Goal: Information Seeking & Learning: Learn about a topic

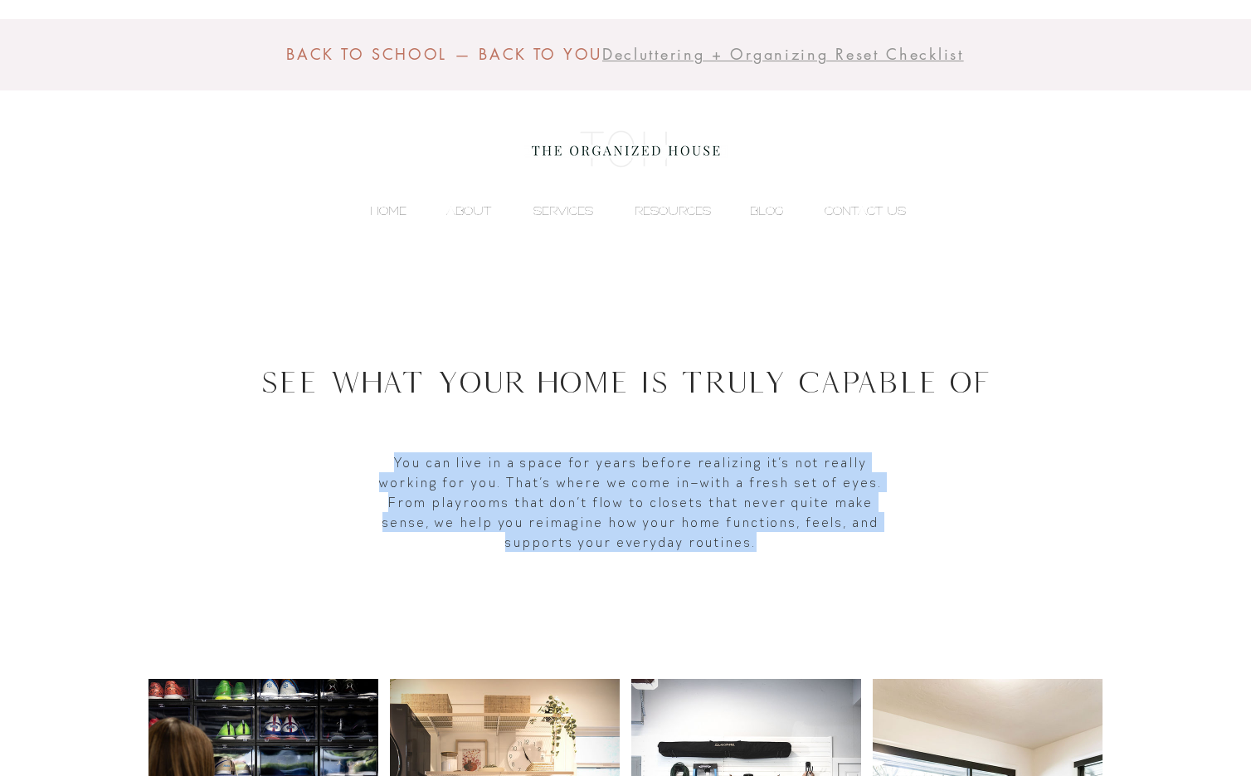
click at [389, 211] on p "HOME" at bounding box center [388, 210] width 53 height 25
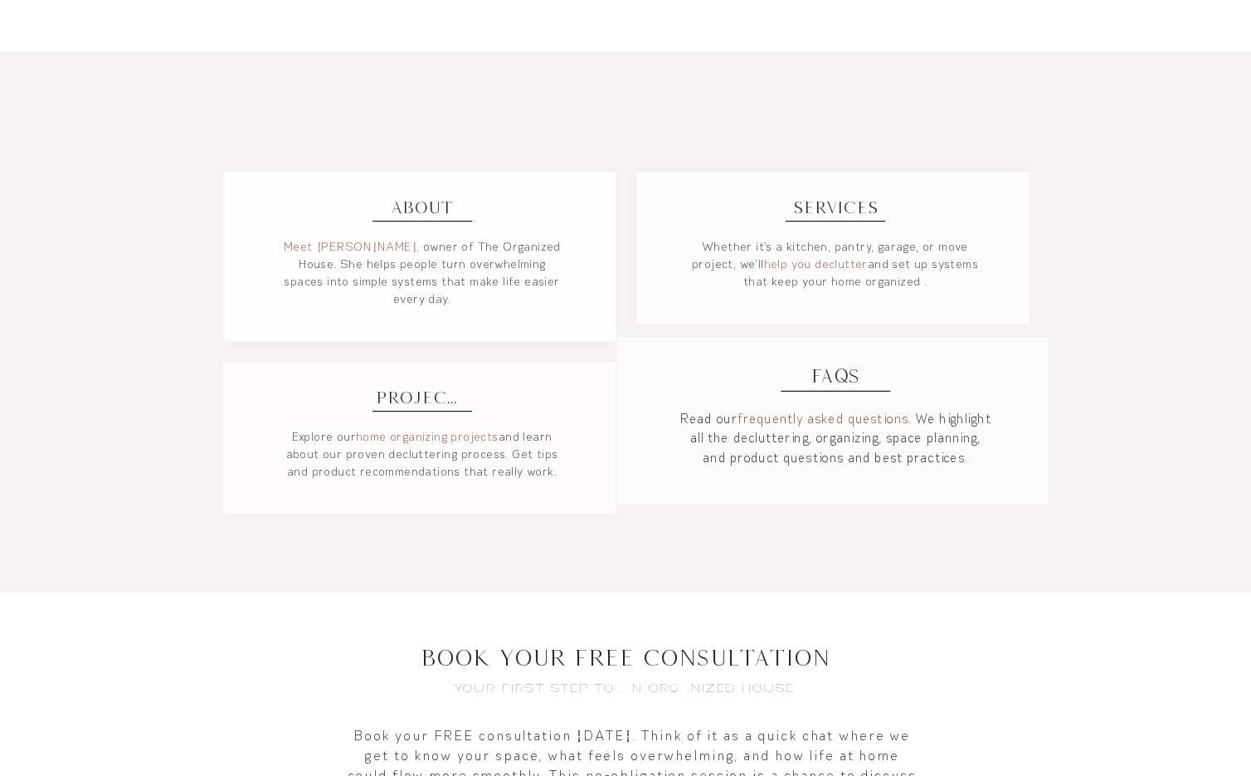
click at [784, 415] on link "frequently asked questions" at bounding box center [824, 419] width 171 height 17
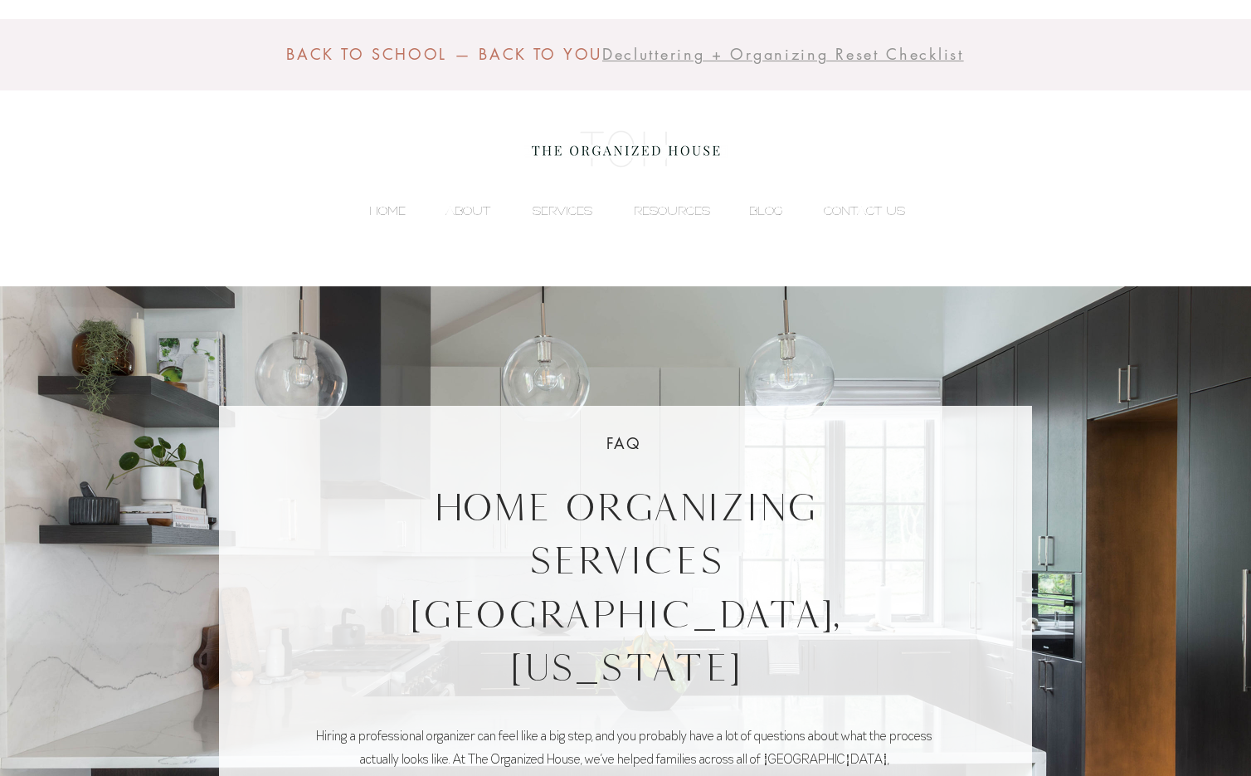
click at [388, 201] on p "HOME" at bounding box center [387, 210] width 53 height 25
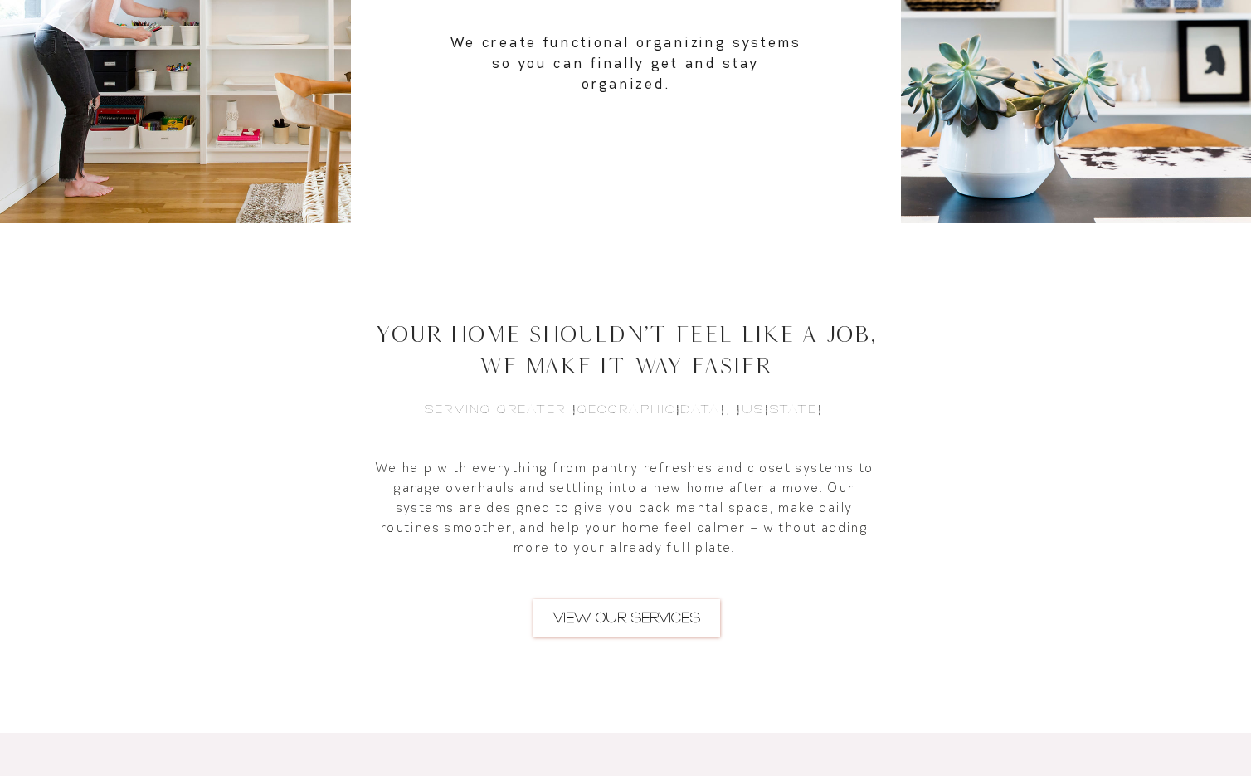
scroll to position [588, 0]
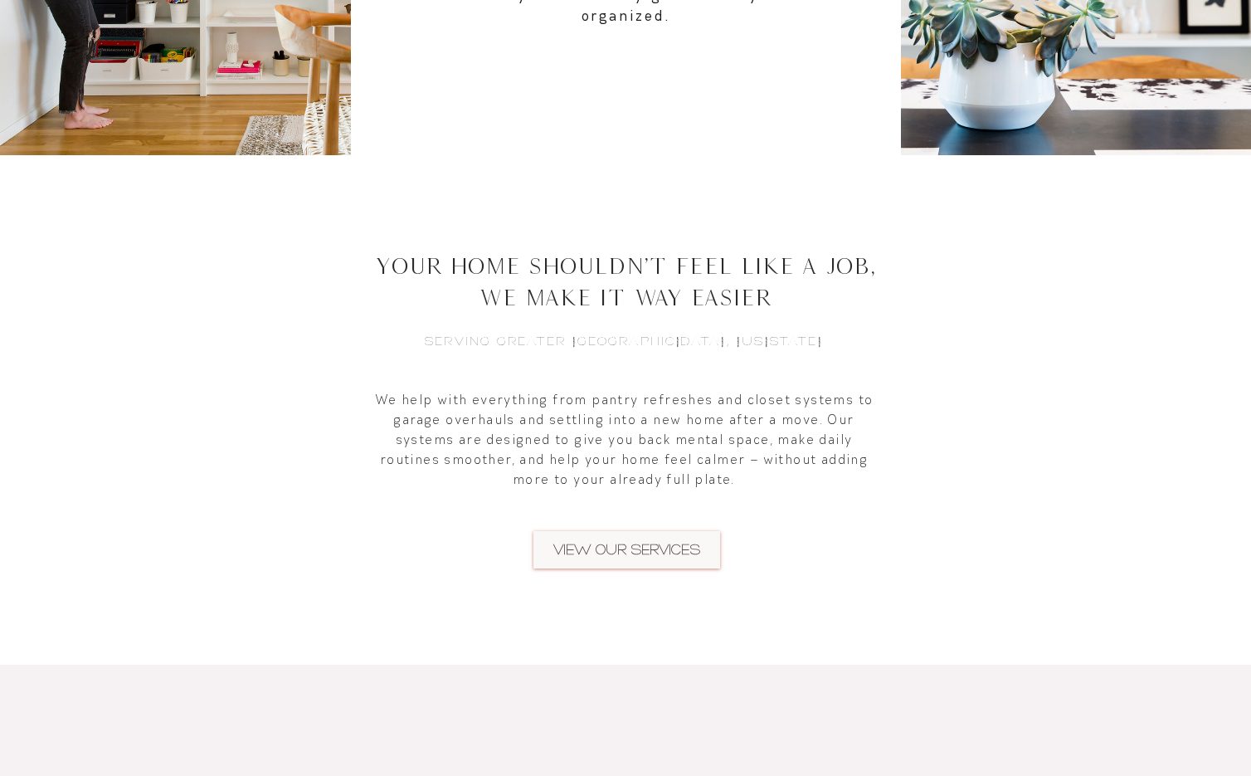
click at [651, 544] on span "VIEW OUR SERVICES" at bounding box center [627, 549] width 147 height 20
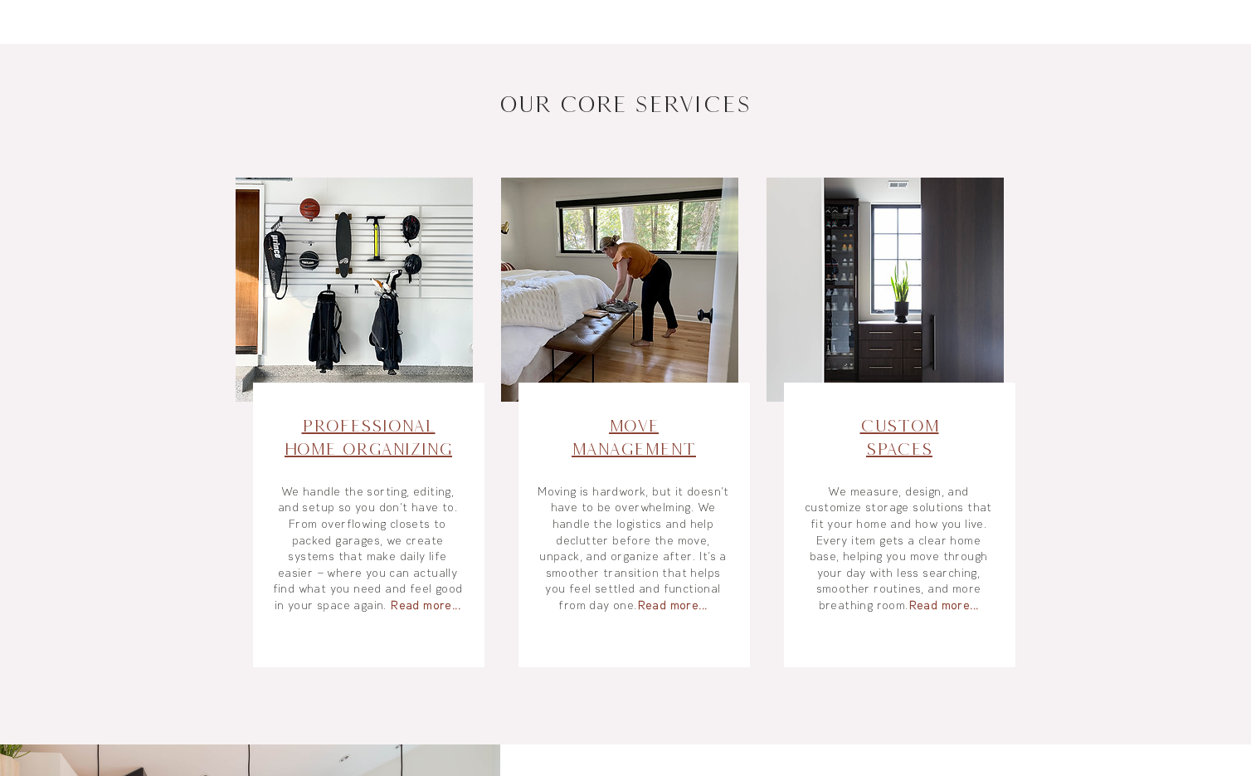
click at [887, 443] on span "Custom Spaces" at bounding box center [900, 437] width 79 height 42
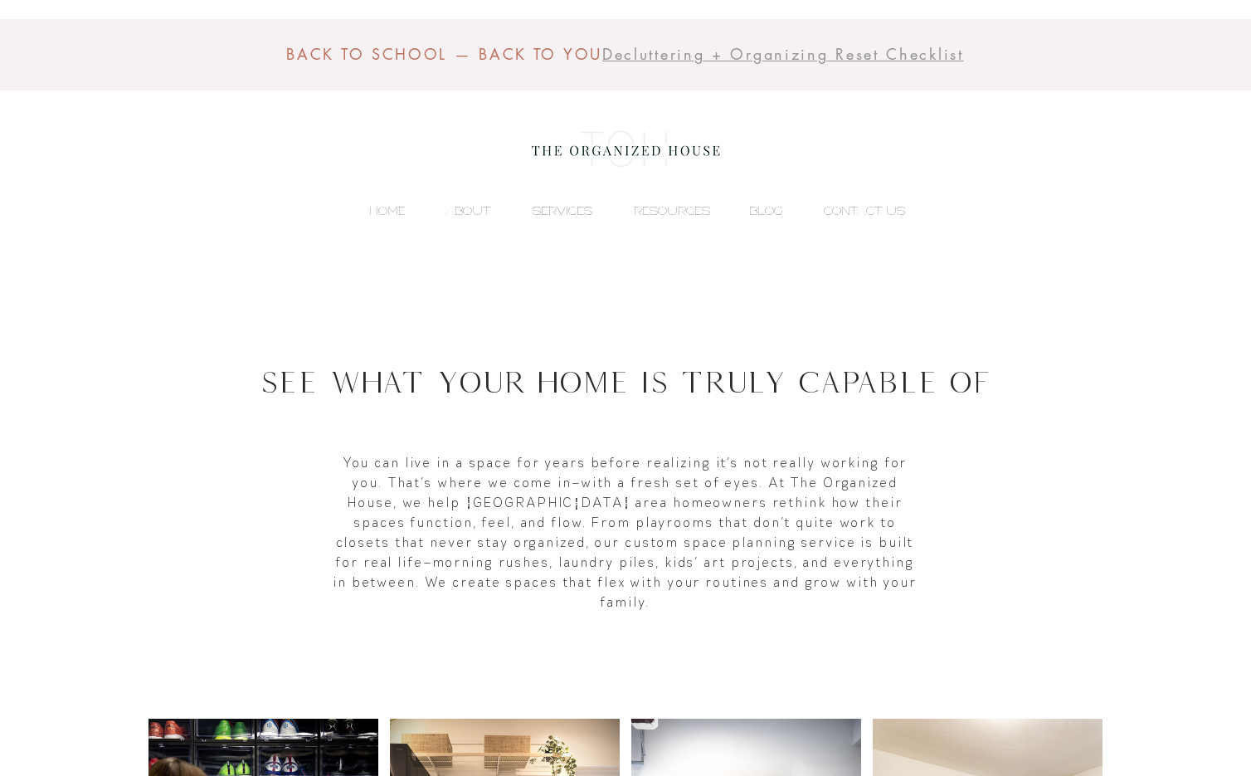
click at [544, 209] on p "SERVICES" at bounding box center [562, 210] width 76 height 25
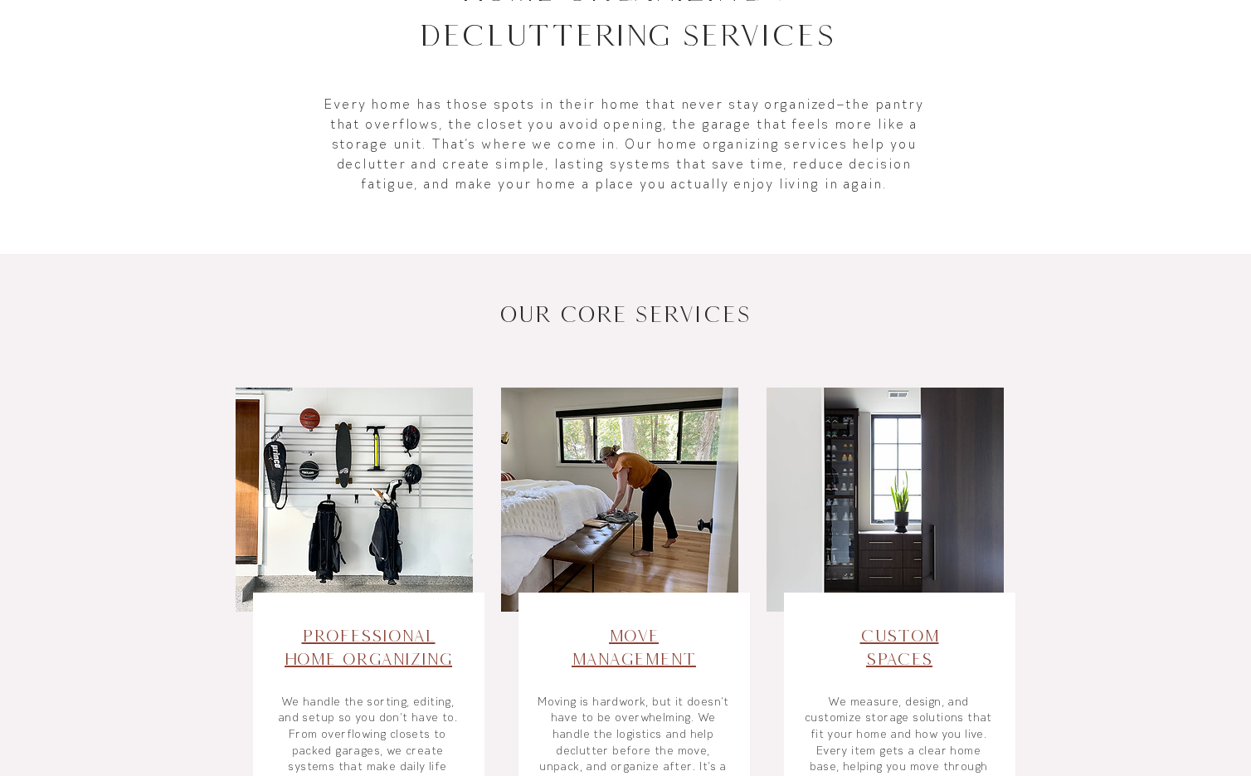
scroll to position [724, 0]
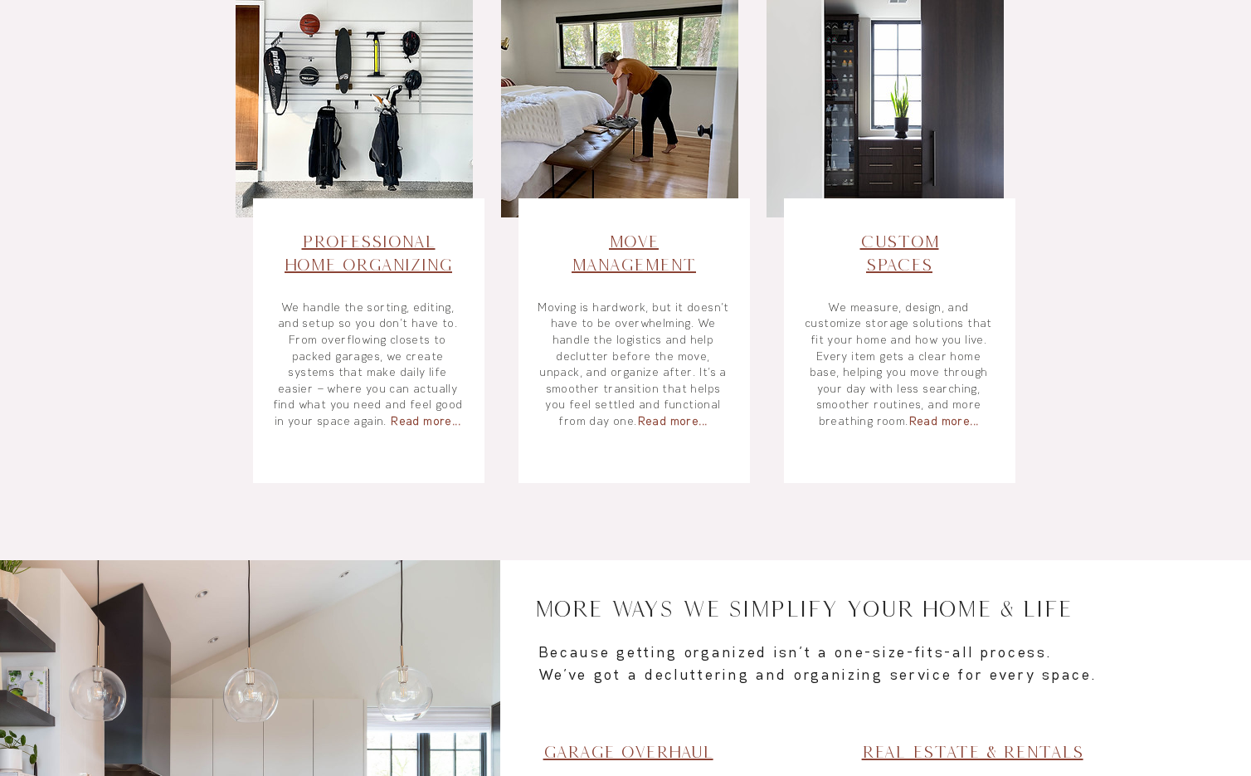
click at [884, 266] on span "Custom Spaces" at bounding box center [900, 253] width 79 height 42
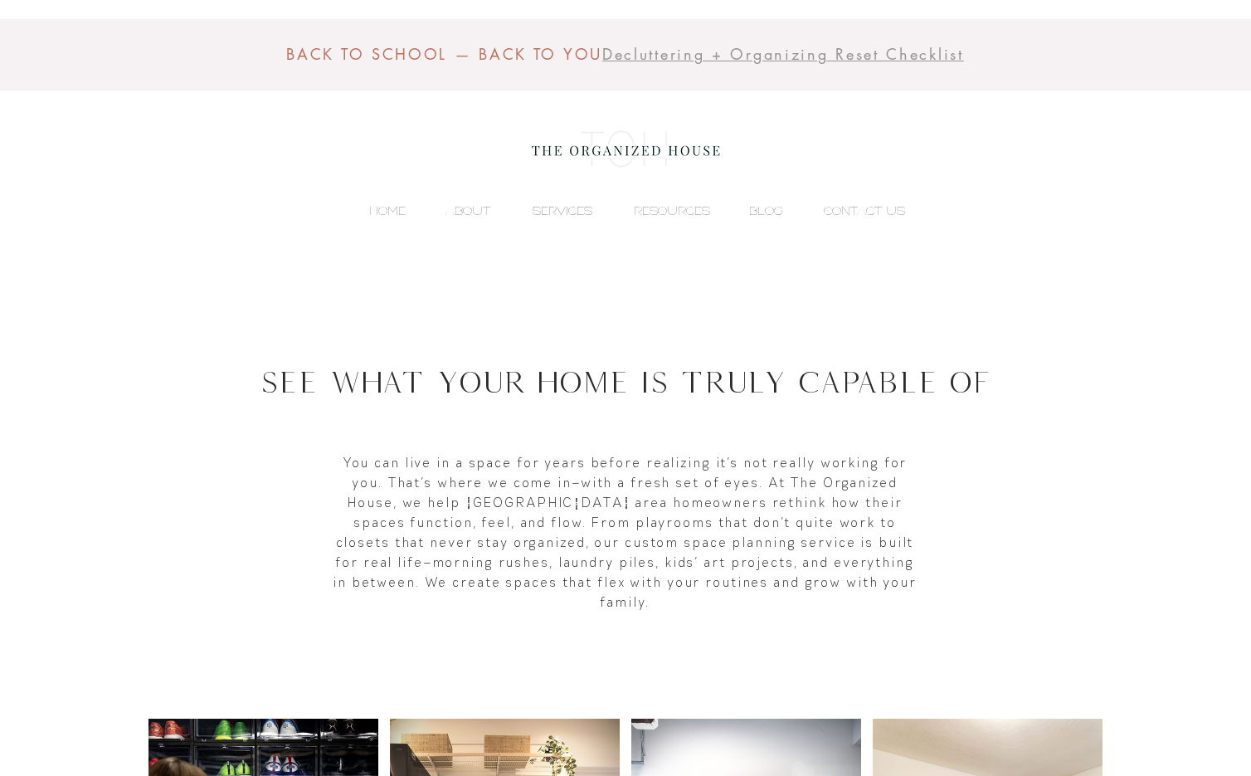
click at [568, 213] on p "SERVICES" at bounding box center [562, 210] width 76 height 25
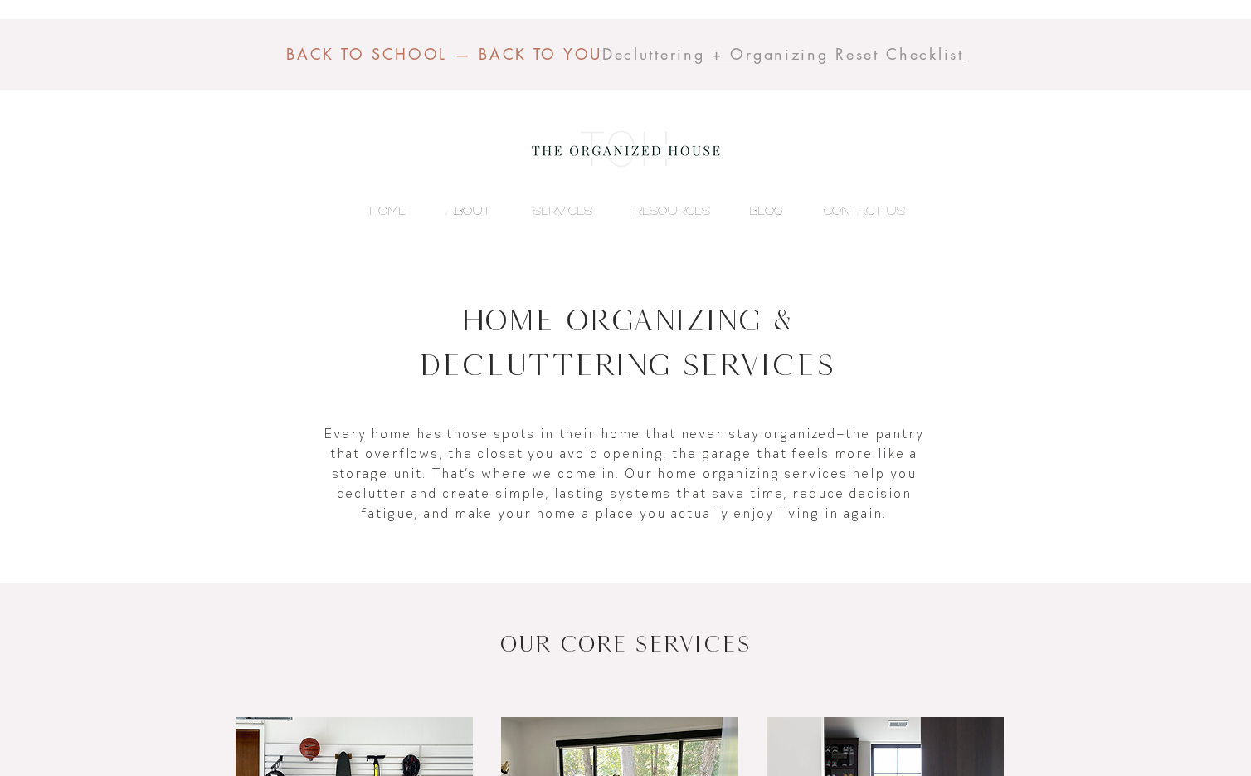
click at [476, 209] on p "ABOUT" at bounding box center [467, 210] width 61 height 25
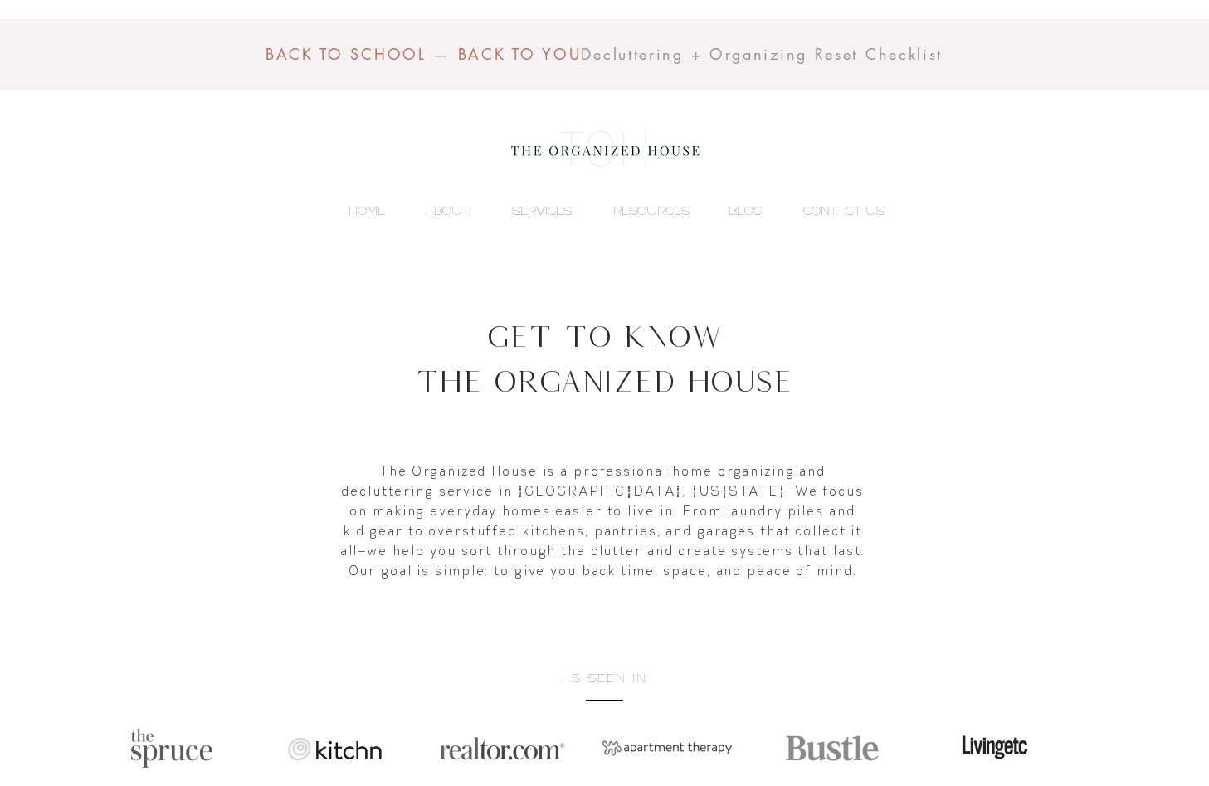
click at [543, 203] on p "SERVICES" at bounding box center [542, 210] width 76 height 25
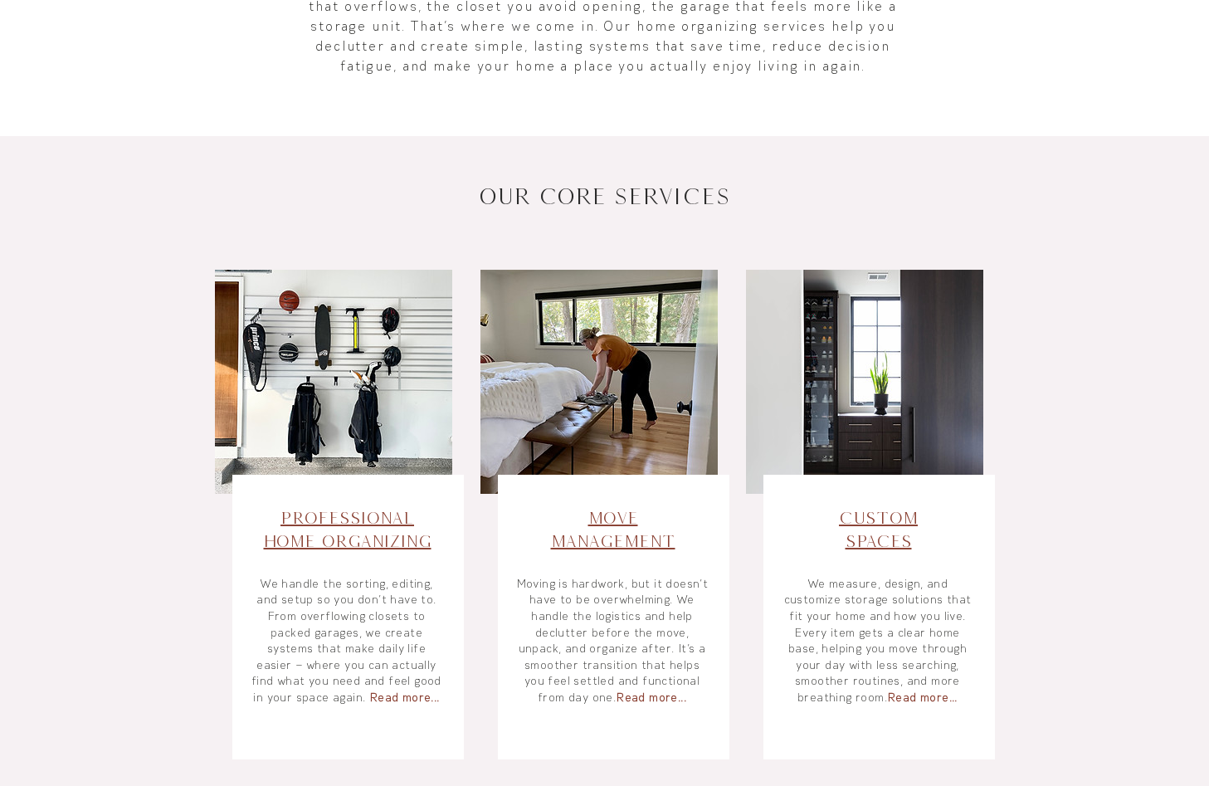
scroll to position [476, 0]
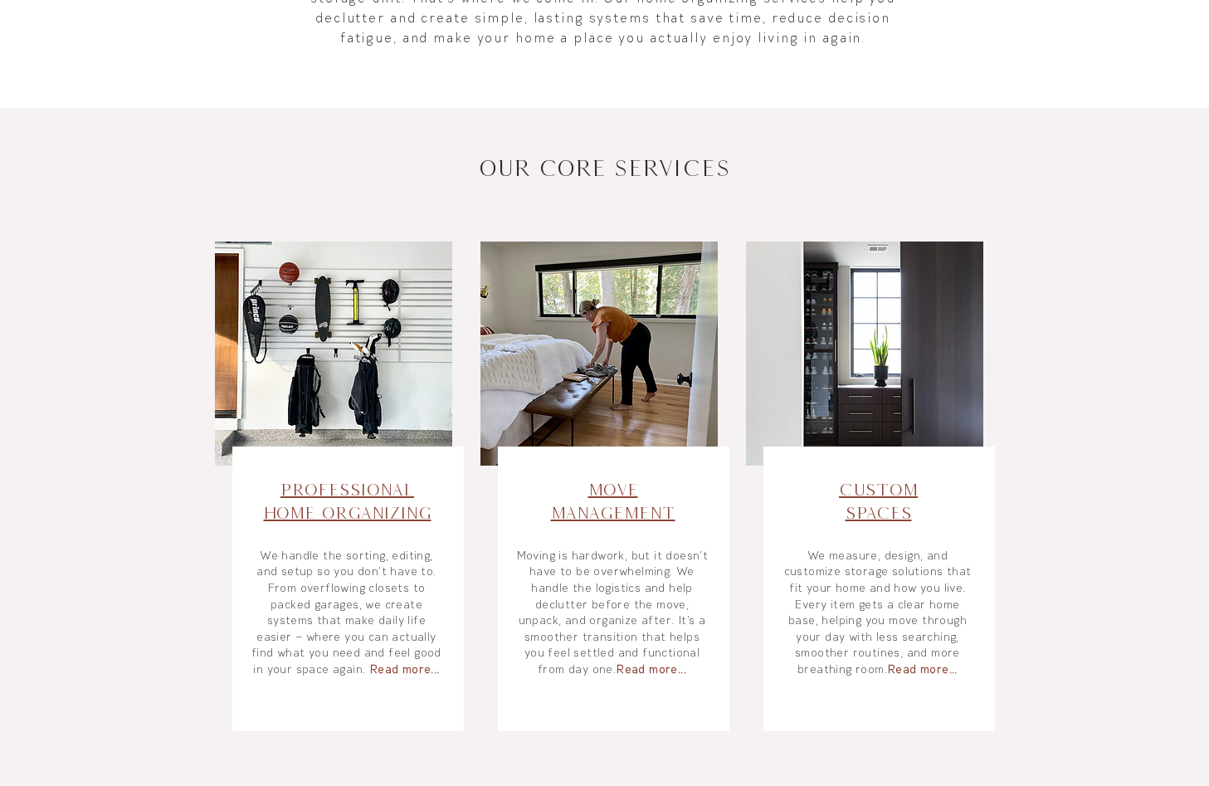
click at [609, 502] on span "Move Management​" at bounding box center [613, 501] width 124 height 42
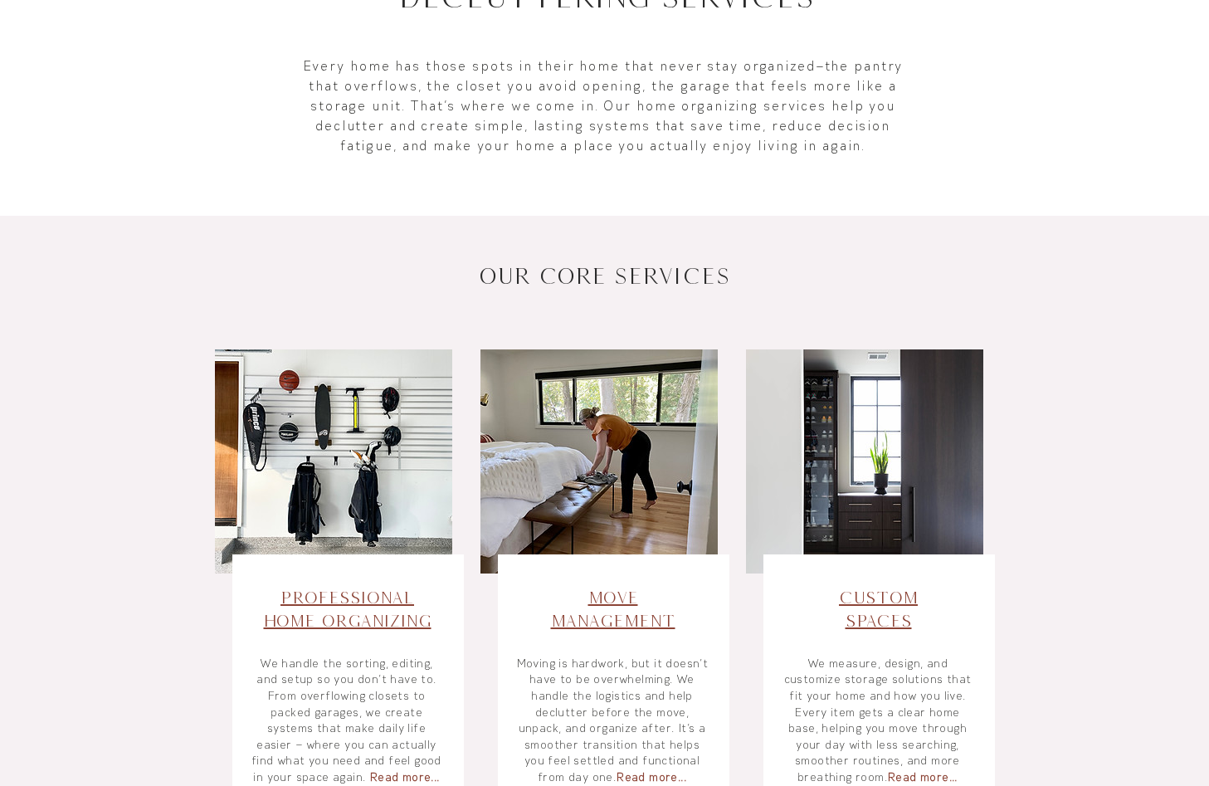
click at [612, 594] on span "Move Management​" at bounding box center [613, 609] width 124 height 42
